Goal: Information Seeking & Learning: Learn about a topic

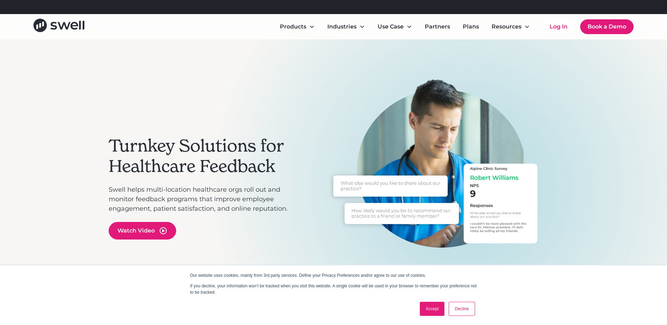
click at [430, 311] on link "Accept" at bounding box center [432, 309] width 25 height 14
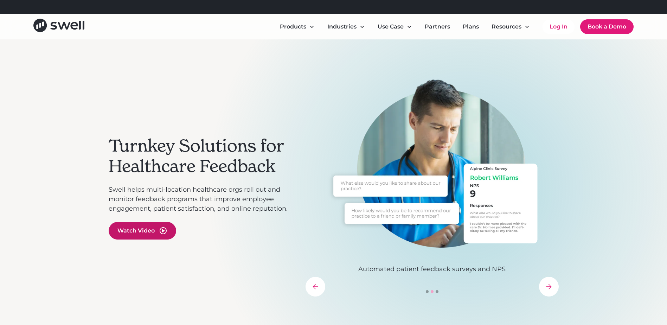
click at [164, 231] on icon "open lightbox" at bounding box center [163, 231] width 3 height 4
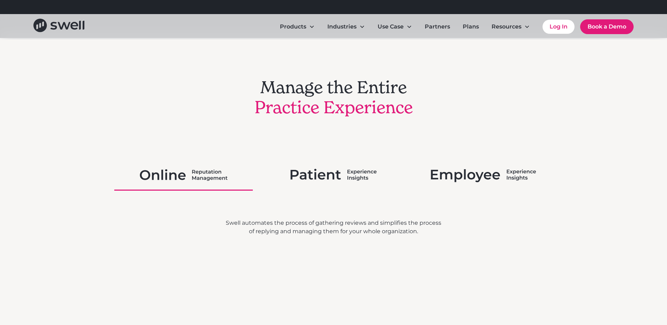
scroll to position [1160, 0]
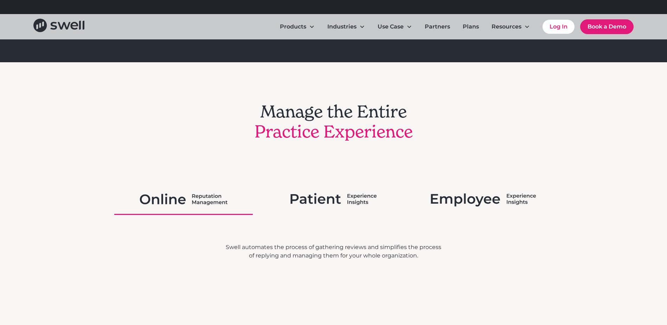
click at [358, 196] on img at bounding box center [333, 199] width 86 height 18
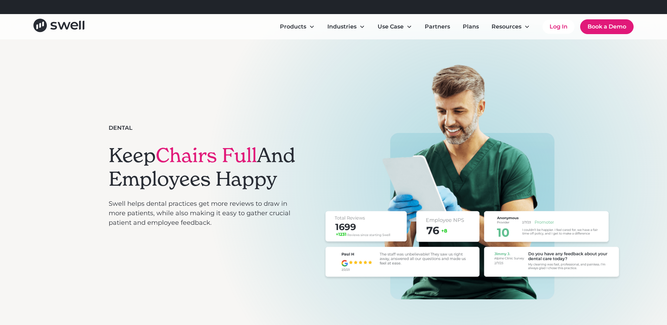
scroll to position [0, 0]
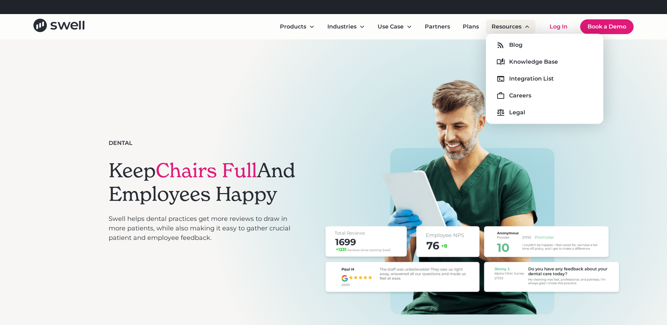
click at [525, 28] on icon at bounding box center [527, 27] width 6 height 6
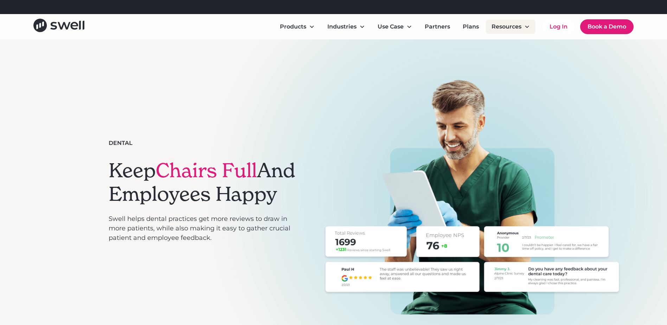
click at [525, 28] on icon at bounding box center [527, 27] width 6 height 6
click at [470, 26] on link "Plans" at bounding box center [470, 27] width 27 height 14
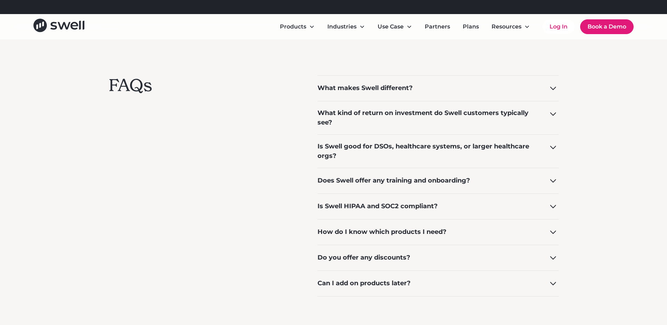
scroll to position [527, 0]
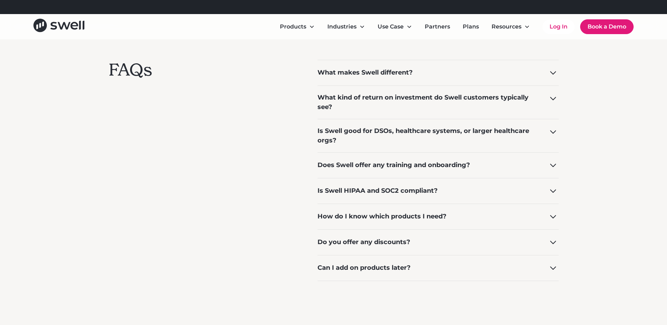
click at [544, 103] on div "What kind of return on investment do Swell customers typically see?" at bounding box center [438, 101] width 241 height 33
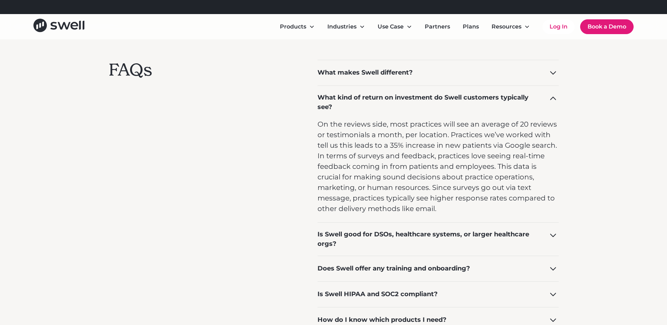
click at [544, 103] on div "What kind of return on investment do Swell customers typically see?" at bounding box center [438, 101] width 241 height 33
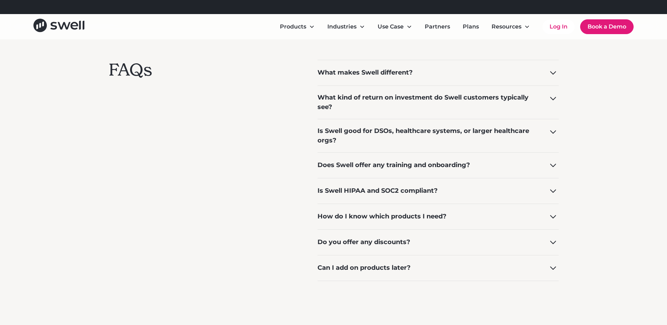
click at [549, 125] on div "Is Swell good for DSOs, healthcare systems, or larger healthcare orgs?" at bounding box center [438, 135] width 241 height 33
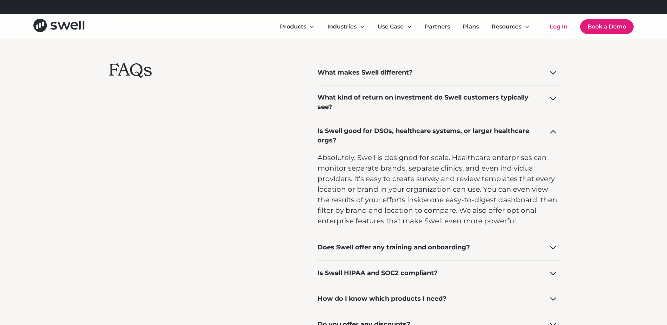
click at [548, 126] on div "Is Swell good for DSOs, healthcare systems, or larger healthcare orgs?" at bounding box center [438, 135] width 241 height 33
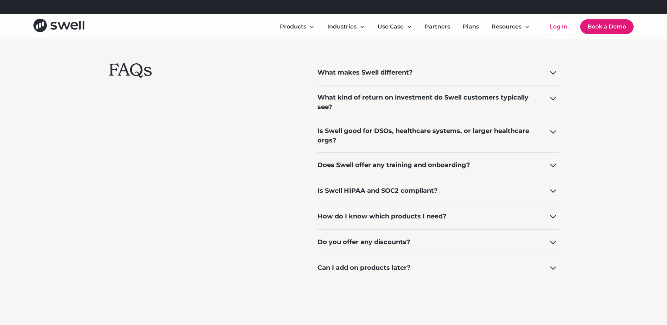
click at [552, 209] on div "How do I know which products I need?" at bounding box center [438, 217] width 241 height 26
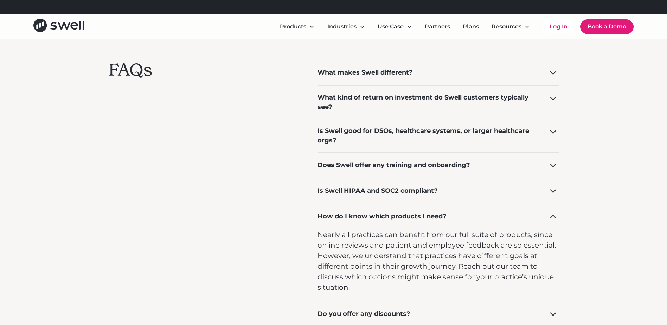
click at [552, 213] on icon at bounding box center [552, 216] width 11 height 11
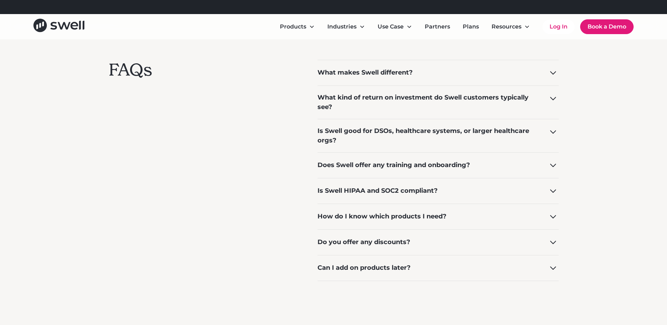
click at [552, 241] on icon at bounding box center [552, 242] width 11 height 11
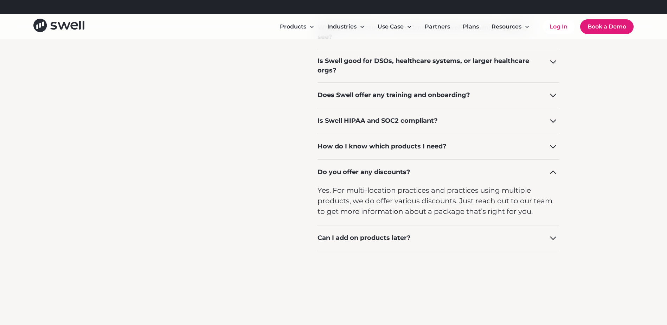
scroll to position [598, 0]
click at [554, 177] on icon at bounding box center [552, 171] width 11 height 11
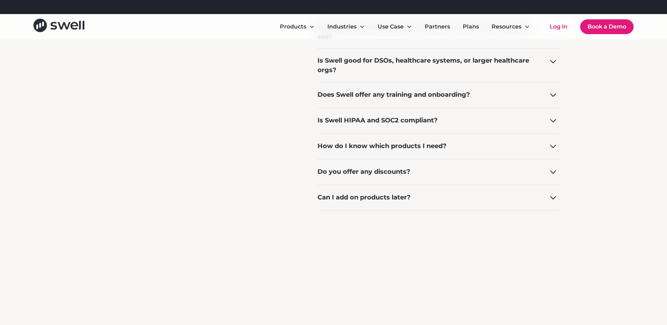
click at [548, 197] on icon at bounding box center [552, 197] width 11 height 11
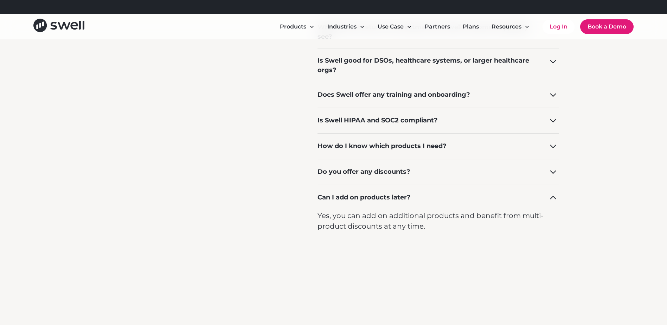
click at [548, 197] on icon at bounding box center [552, 197] width 11 height 11
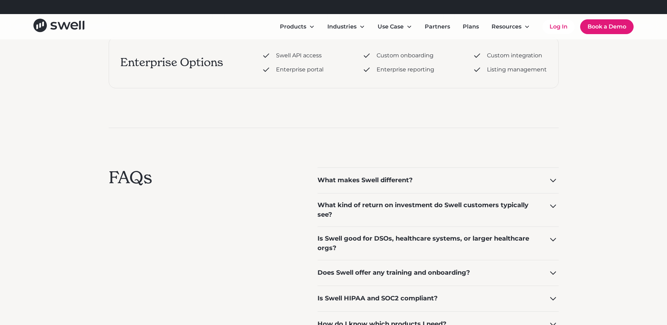
scroll to position [422, 0]
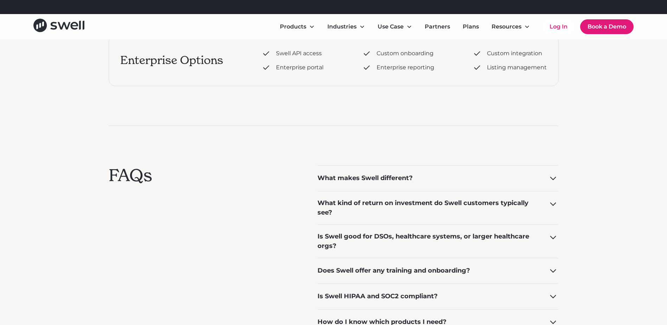
click at [550, 177] on icon at bounding box center [553, 179] width 6 height 4
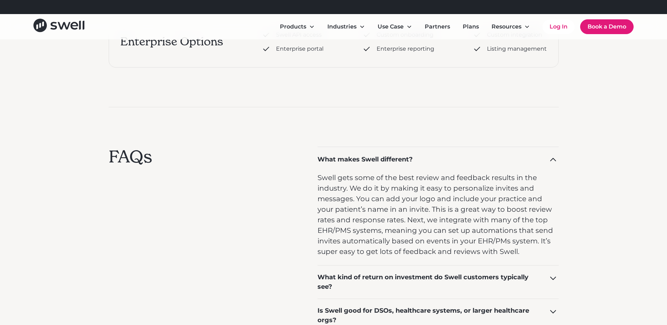
scroll to position [457, 0]
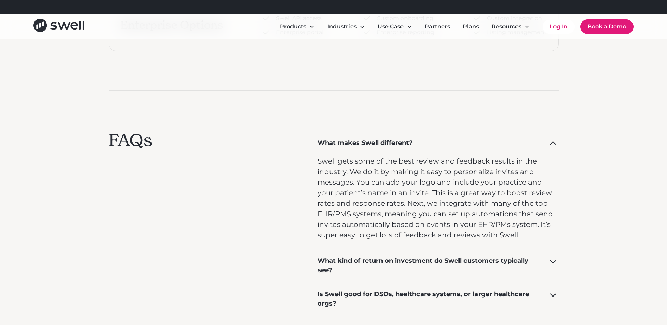
click at [553, 145] on icon at bounding box center [552, 142] width 11 height 11
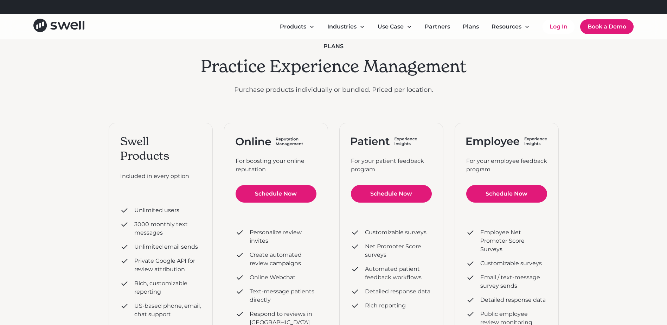
scroll to position [0, 0]
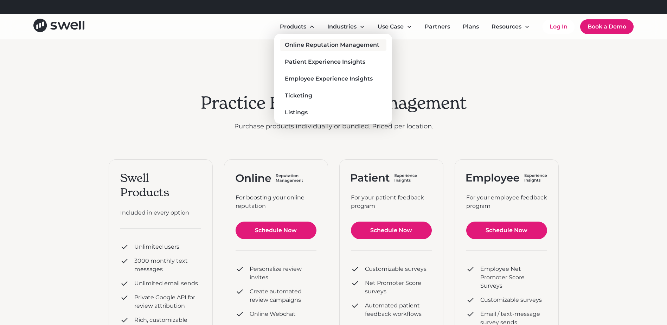
click at [312, 41] on div "Online Reputation Management" at bounding box center [332, 45] width 95 height 8
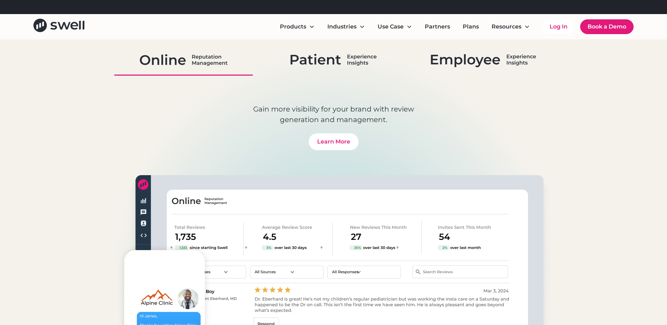
scroll to position [2391, 0]
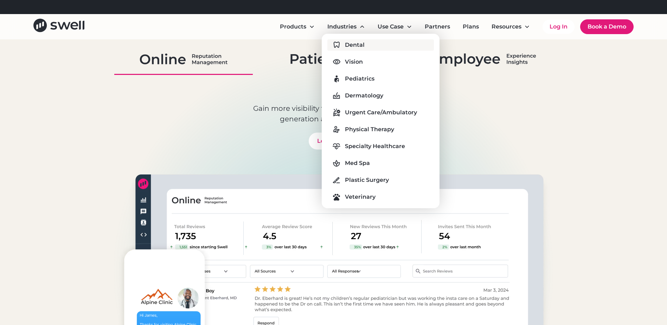
click at [360, 43] on div "Dental" at bounding box center [355, 45] width 20 height 8
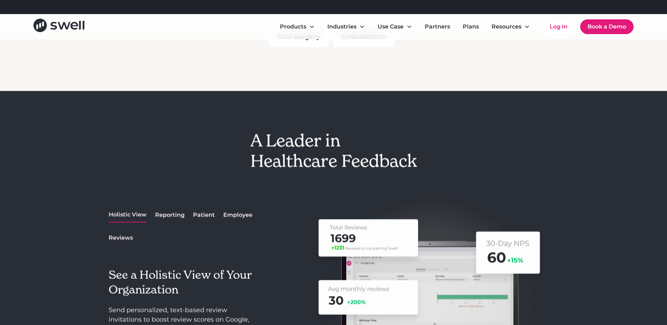
scroll to position [844, 0]
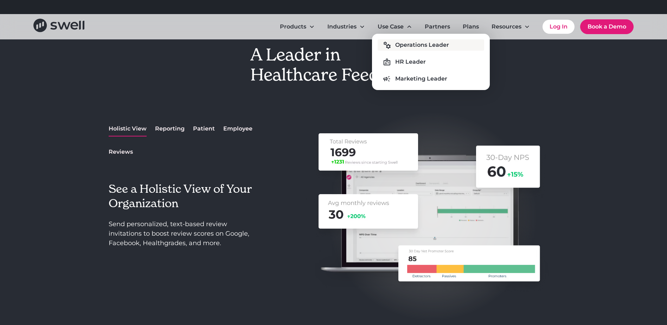
click at [408, 43] on div "Operations Leader" at bounding box center [422, 45] width 54 height 8
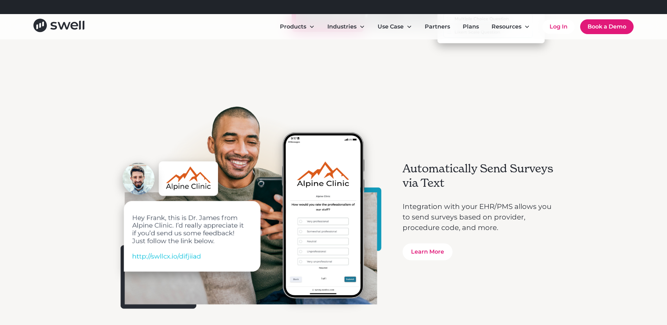
scroll to position [879, 0]
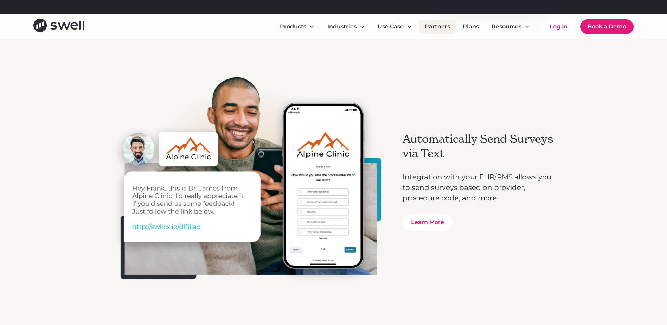
click at [435, 26] on link "Partners" at bounding box center [437, 27] width 37 height 14
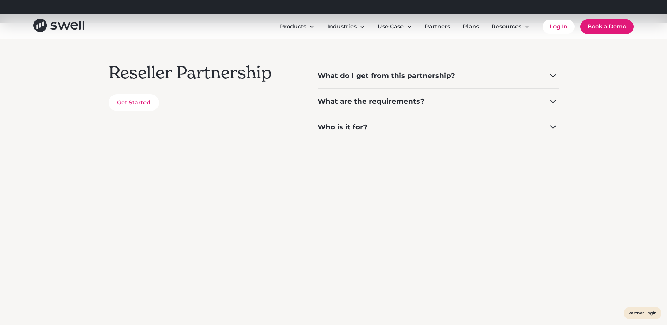
scroll to position [176, 0]
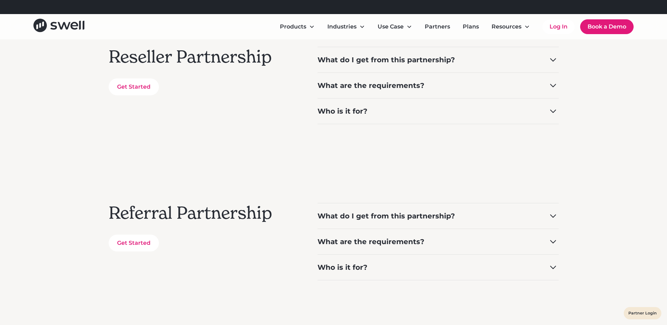
click at [543, 220] on div "What do I get from this partnership?" at bounding box center [438, 216] width 241 height 26
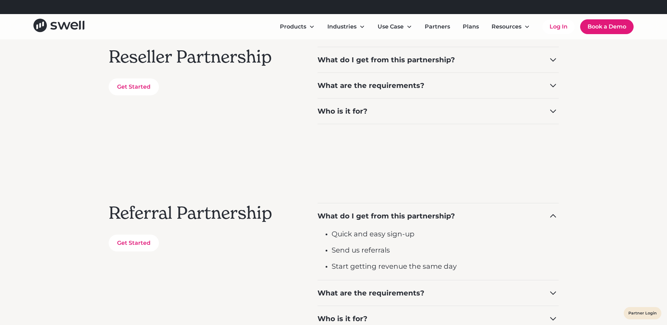
click at [543, 220] on div "What do I get from this partnership?" at bounding box center [438, 216] width 241 height 26
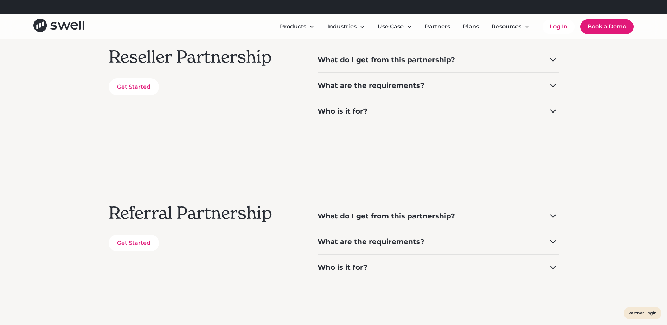
click at [553, 242] on icon at bounding box center [553, 242] width 6 height 4
click at [553, 242] on icon at bounding box center [552, 241] width 11 height 11
click at [549, 274] on div "Who is it for?" at bounding box center [438, 267] width 241 height 26
click at [549, 273] on div "Who is it for?" at bounding box center [438, 267] width 241 height 26
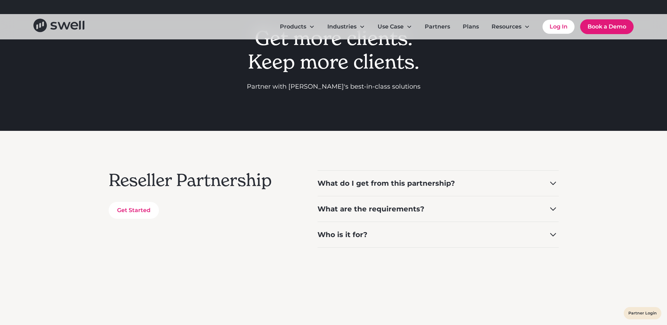
scroll to position [0, 0]
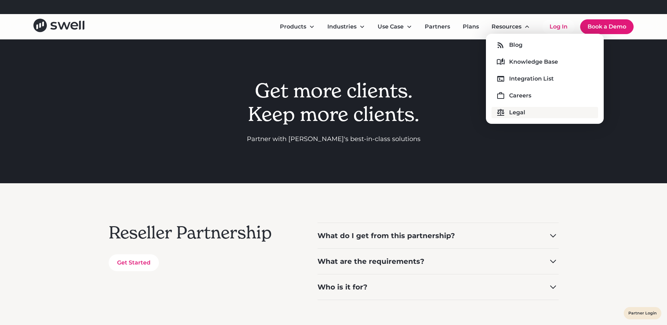
click at [521, 112] on div "Legal" at bounding box center [517, 112] width 16 height 8
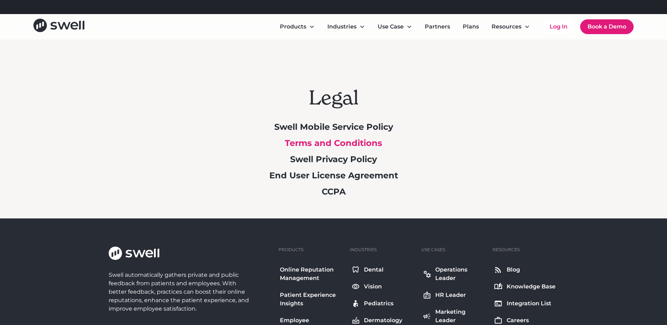
click at [364, 140] on link "Terms and Conditions" at bounding box center [333, 143] width 97 height 10
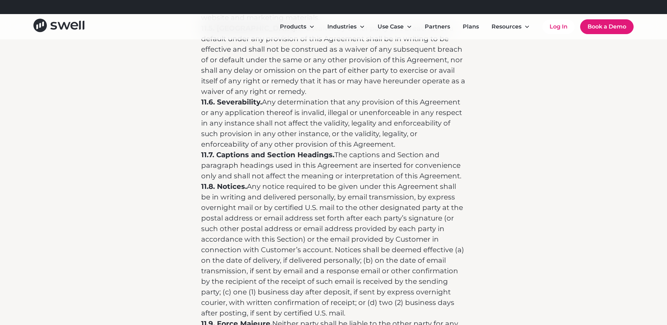
scroll to position [5900, 0]
